Goal: Information Seeking & Learning: Check status

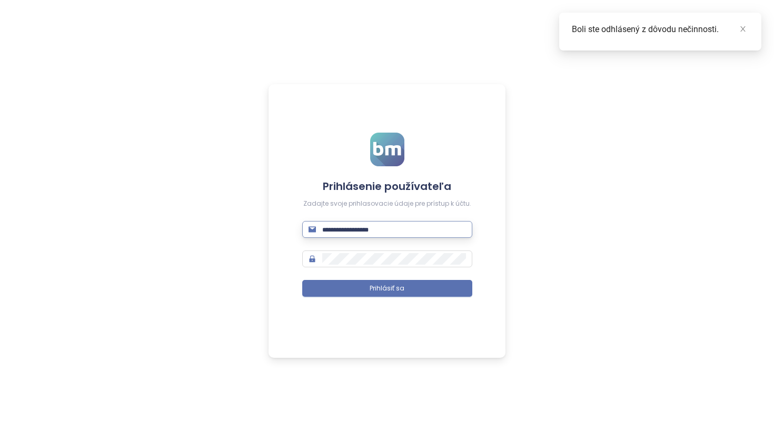
scroll to position [-1, 0]
type input "**********"
click at [387, 290] on button "Prihlásiť sa" at bounding box center [387, 288] width 170 height 17
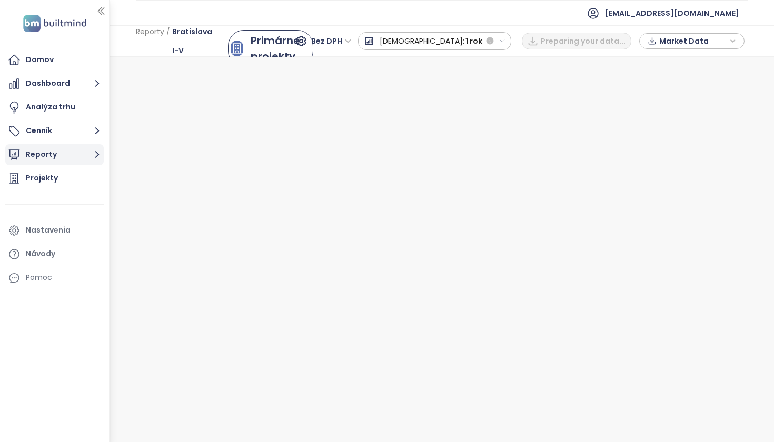
click at [58, 154] on button "Reporty" at bounding box center [54, 154] width 98 height 21
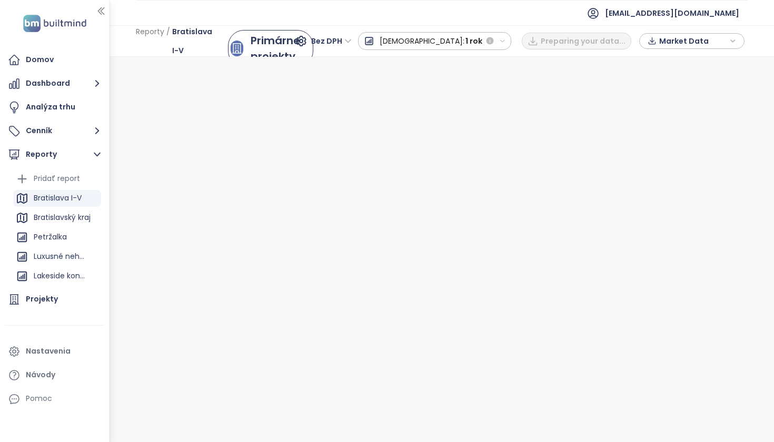
click at [69, 195] on div "Bratislava I-V" at bounding box center [58, 198] width 48 height 13
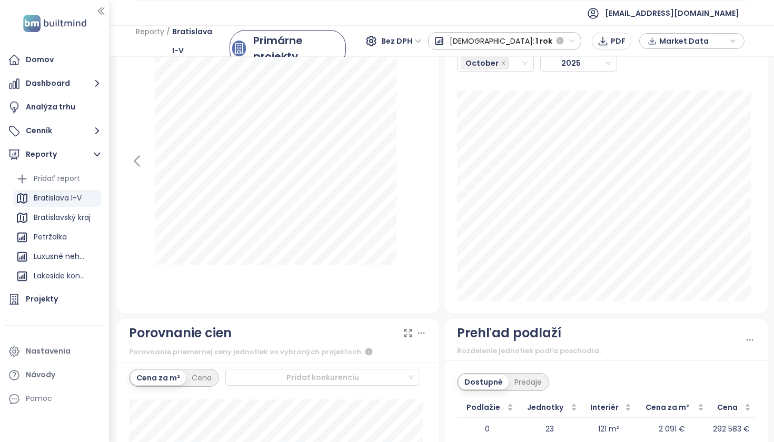
scroll to position [1302, 0]
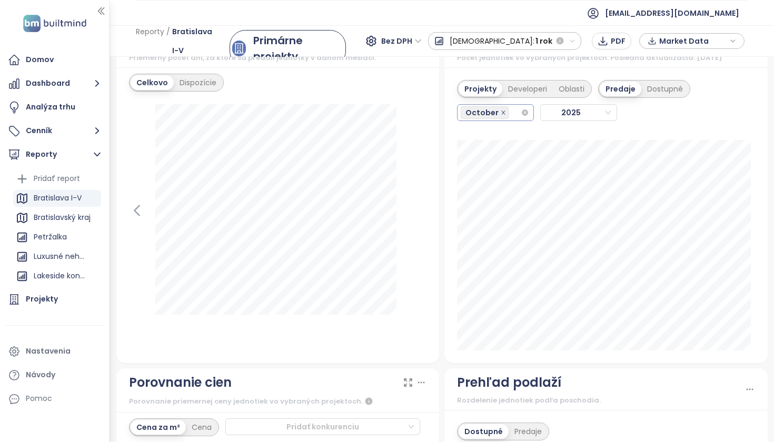
click at [501, 114] on icon "close" at bounding box center [503, 113] width 4 height 4
click at [511, 119] on input "search" at bounding box center [512, 112] width 2 height 13
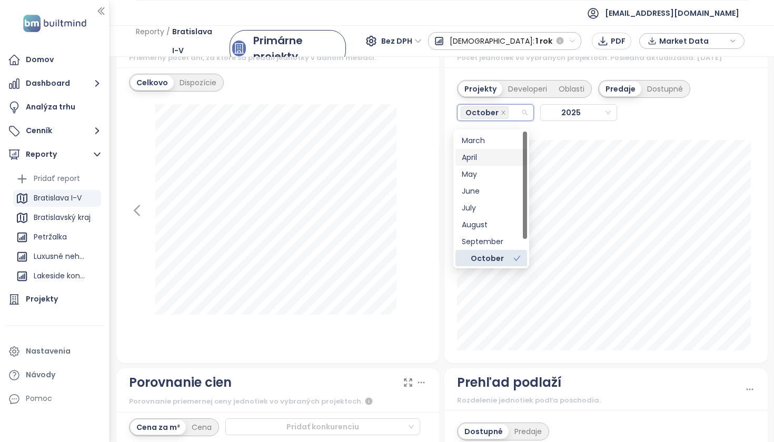
scroll to position [0, 0]
click at [493, 243] on div "September" at bounding box center [491, 241] width 59 height 12
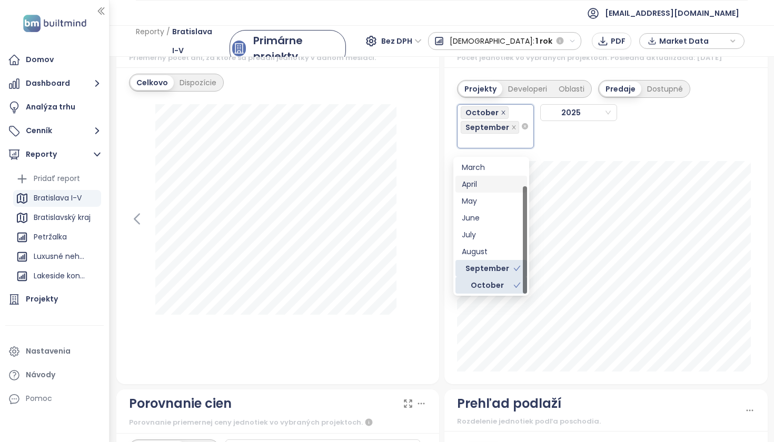
click at [501, 115] on icon "close" at bounding box center [503, 112] width 5 height 5
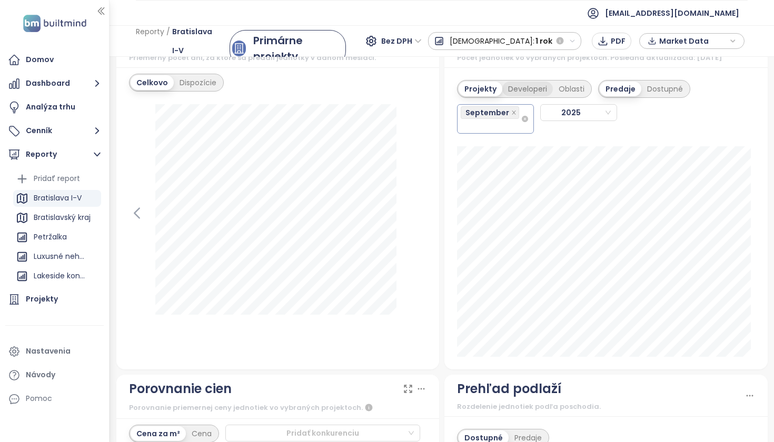
click at [518, 95] on div "Developeri" at bounding box center [527, 89] width 51 height 15
click at [479, 96] on div "Projekty" at bounding box center [479, 89] width 41 height 15
click at [519, 96] on div "Developeri" at bounding box center [527, 89] width 51 height 15
click at [499, 133] on div "September" at bounding box center [491, 118] width 60 height 27
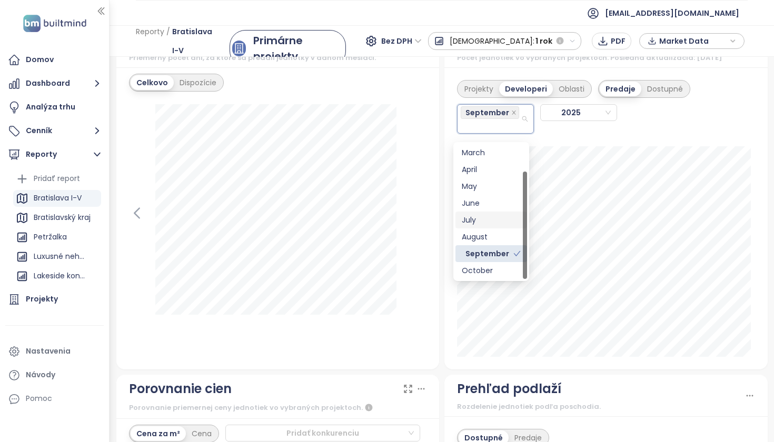
click at [486, 222] on div "July" at bounding box center [491, 220] width 59 height 12
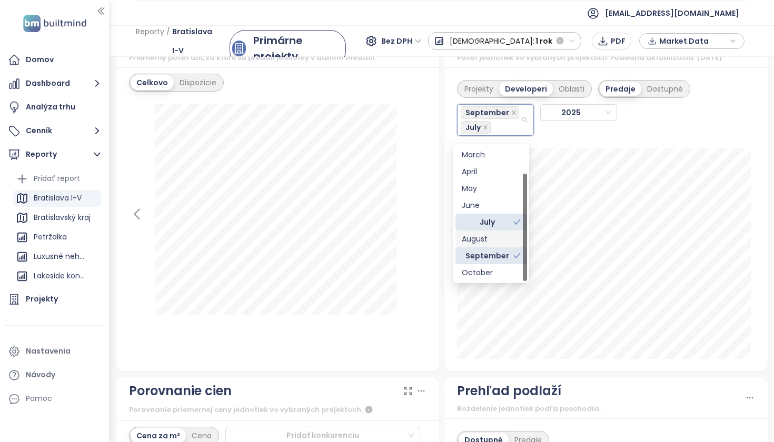
click at [490, 243] on div "August" at bounding box center [491, 239] width 59 height 12
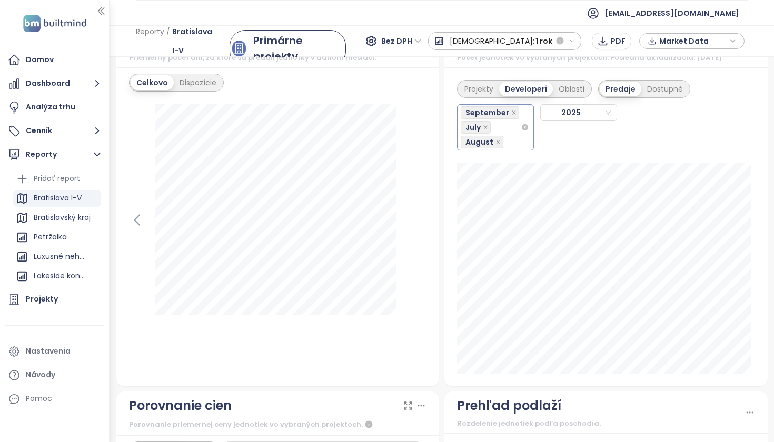
click at [507, 138] on div "September July August" at bounding box center [491, 127] width 60 height 44
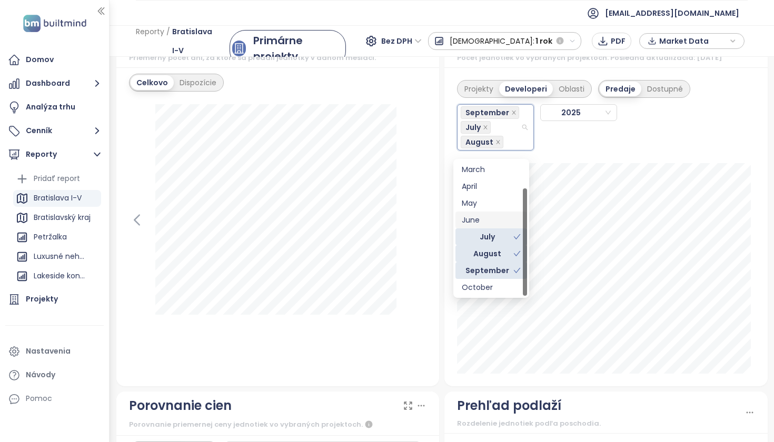
click at [494, 218] on div "June" at bounding box center [491, 220] width 59 height 12
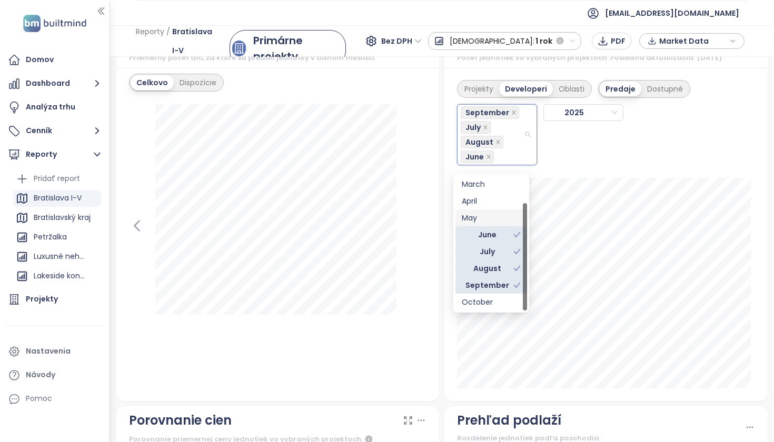
click at [493, 215] on div "May" at bounding box center [491, 218] width 59 height 12
click at [490, 204] on div "April" at bounding box center [491, 201] width 59 height 12
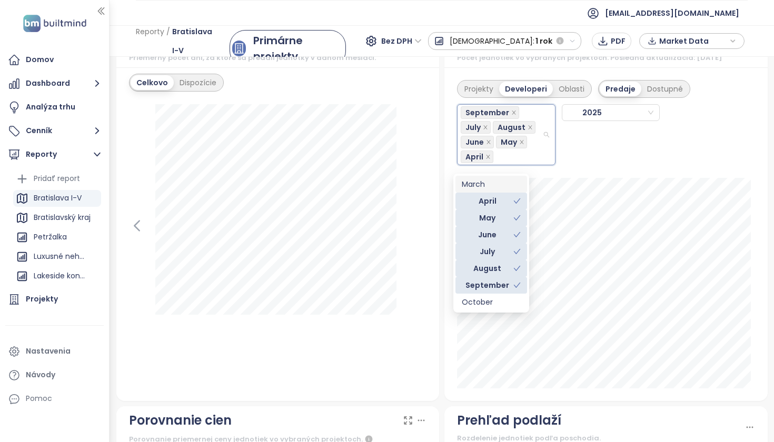
click at [492, 184] on div "March" at bounding box center [491, 185] width 59 height 12
click at [746, 180] on div "Projekty Developeri Oblasti Predaje Dostupné September July August June May Apr…" at bounding box center [606, 234] width 323 height 334
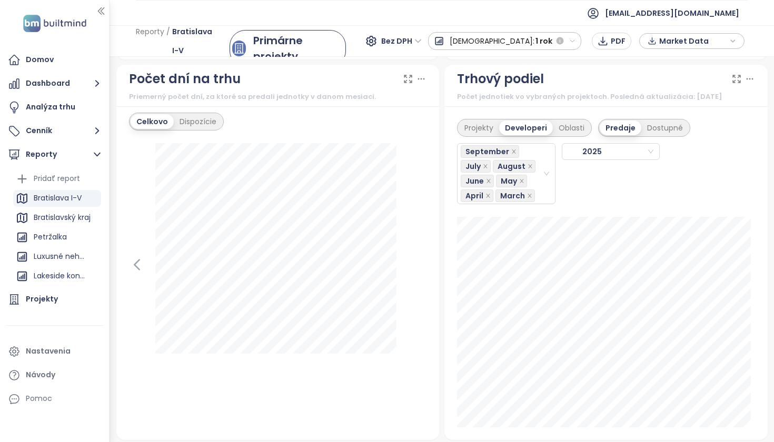
scroll to position [1263, 0]
click at [532, 158] on div "September July August June May April March" at bounding box center [502, 174] width 82 height 59
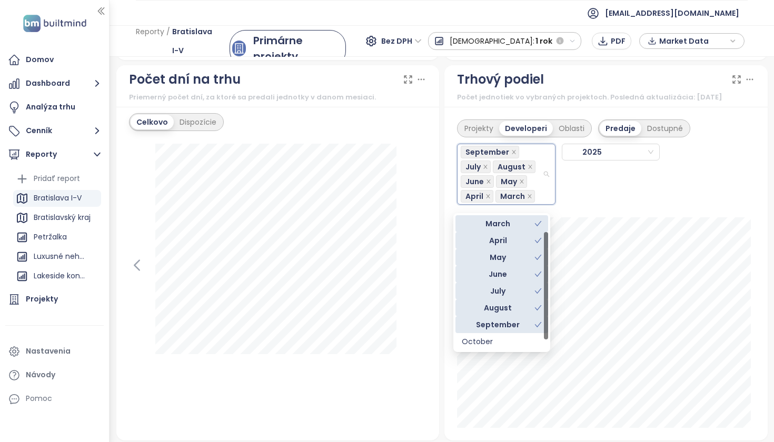
scroll to position [0, 0]
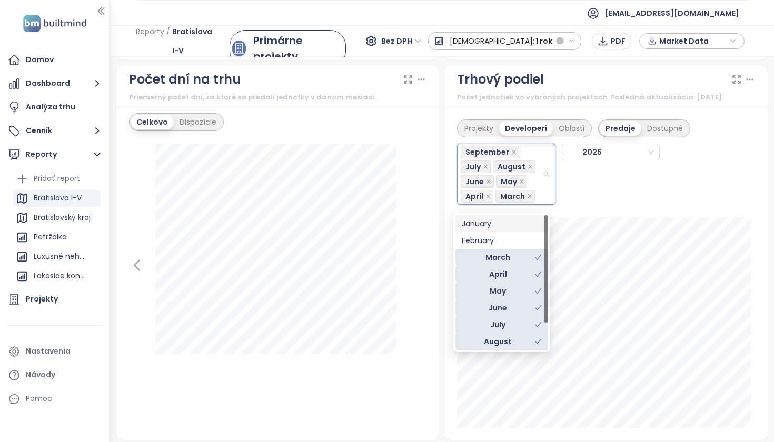
click at [509, 228] on div "January" at bounding box center [502, 224] width 80 height 12
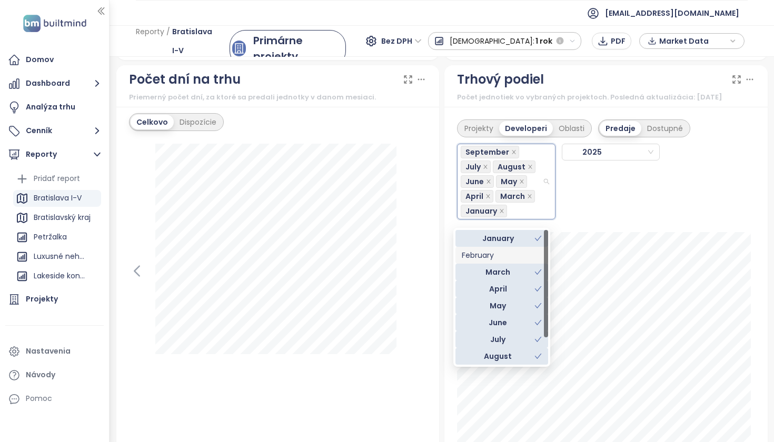
click at [498, 254] on div "February" at bounding box center [502, 256] width 80 height 12
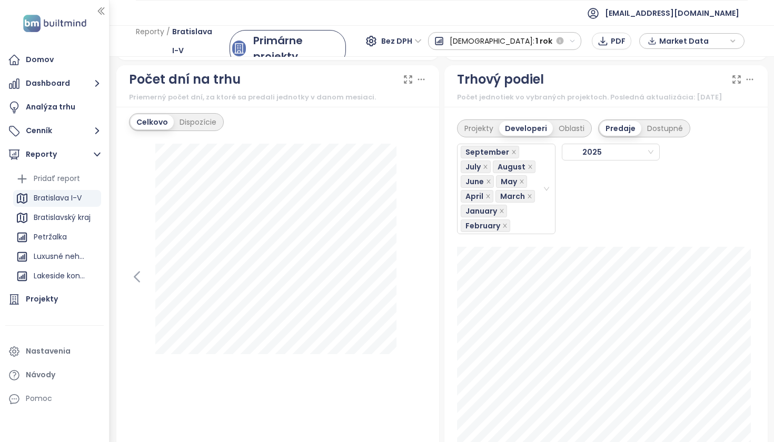
click at [745, 219] on div "September July August June May April March January [DATE]" at bounding box center [606, 185] width 298 height 97
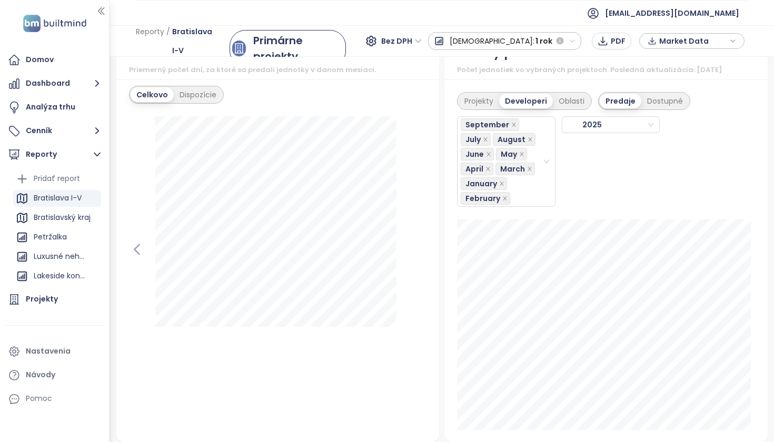
scroll to position [1292, 0]
click at [542, 168] on div "September July August June May April March January February" at bounding box center [502, 159] width 82 height 88
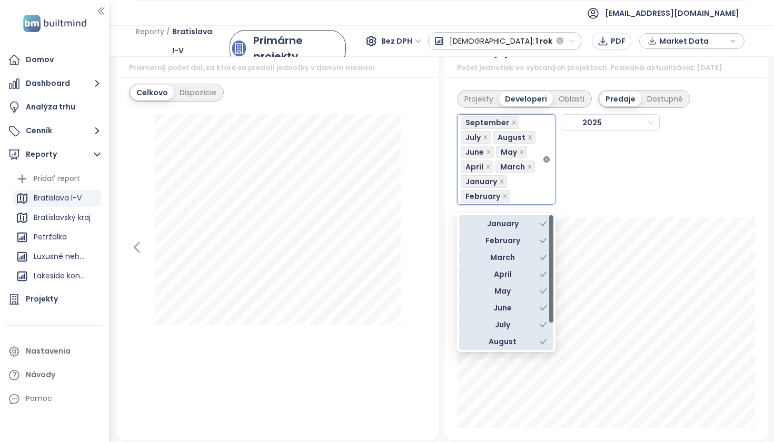
click at [549, 168] on div "Projekty Developeri Oblasti Predaje Dostupné September July August June May Apr…" at bounding box center [606, 258] width 323 height 363
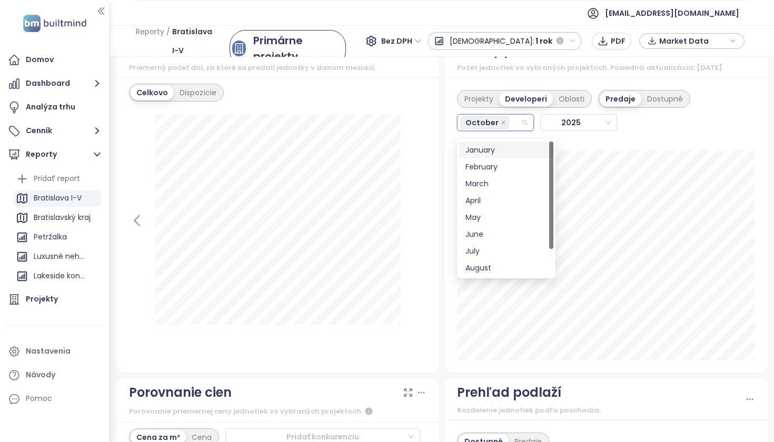
click at [744, 122] on div "Projekty Developeri Oblasti Predaje Dostupné [DATE]" at bounding box center [606, 111] width 298 height 54
